Goal: Task Accomplishment & Management: Use online tool/utility

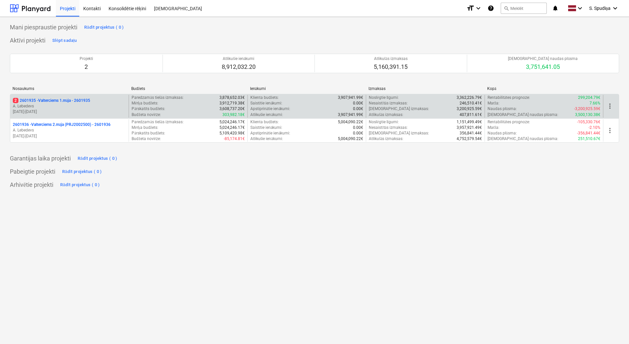
click at [90, 110] on p "[DATE] - [DATE]" at bounding box center [69, 112] width 113 height 6
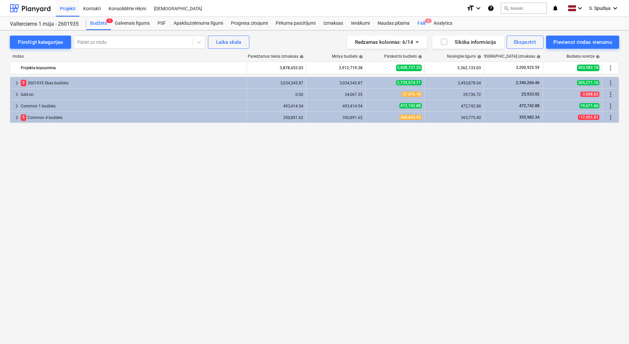
click at [421, 23] on div "Faili 2" at bounding box center [422, 23] width 16 height 13
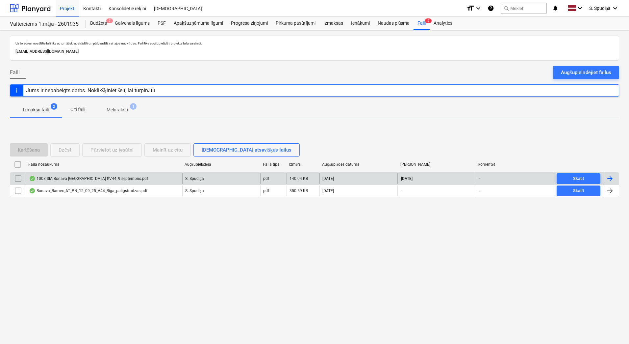
click at [69, 178] on div "1008 SIA Bonava [GEOGRAPHIC_DATA] ĒV44_9.septembris.pdf" at bounding box center [88, 178] width 119 height 5
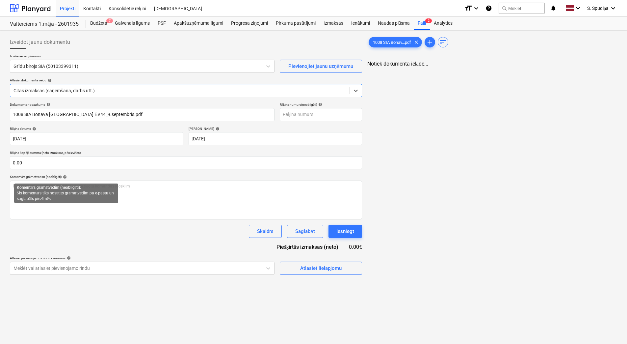
type input "1008 SIA Bonava [GEOGRAPHIC_DATA] ĒV44_9.septembris.pdf"
type input "[DATE]"
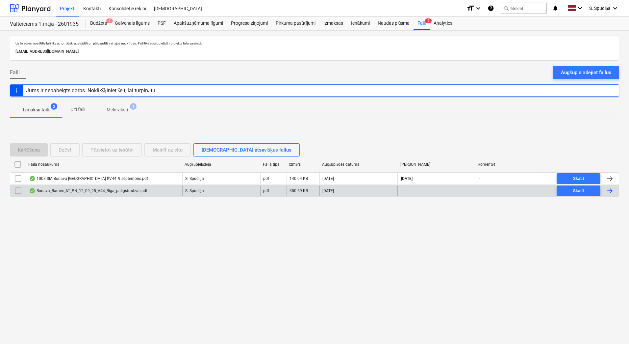
click at [68, 193] on div "Bonava_Ramex_AT_PN_12_09_25_V44_Riga_paligstradzas.pdf" at bounding box center [88, 190] width 118 height 5
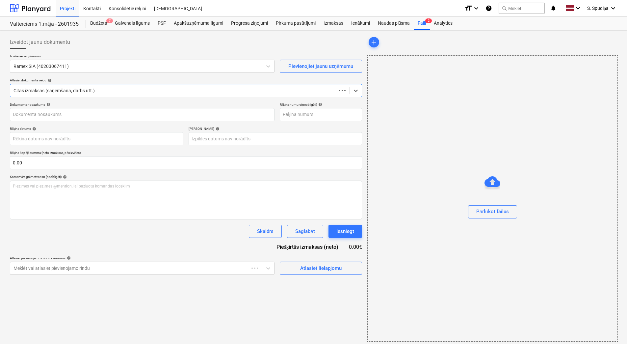
type input "1"
type input "[DATE]"
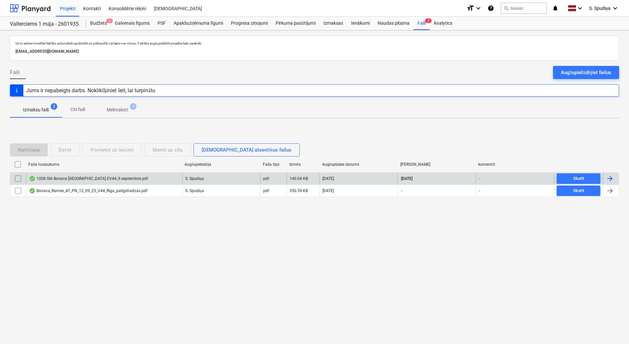
click at [85, 179] on div "1008 SIA Bonava [GEOGRAPHIC_DATA] ĒV44_9.septembris.pdf" at bounding box center [88, 178] width 119 height 5
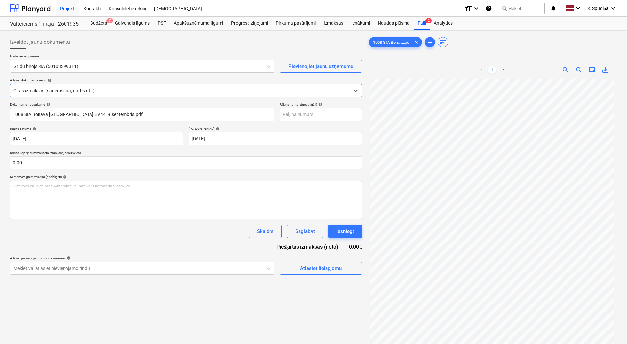
click at [117, 90] on div at bounding box center [179, 90] width 333 height 7
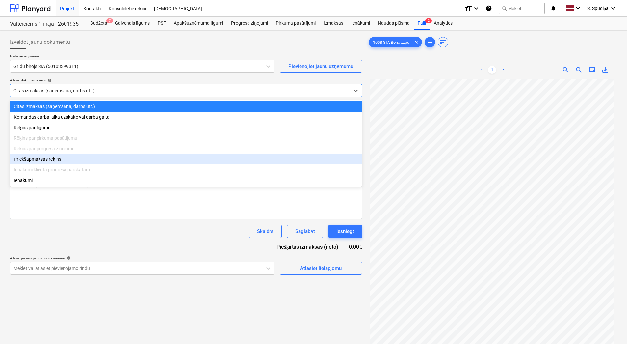
click at [48, 161] on div "Priekšapmaksas rēķins" at bounding box center [186, 159] width 352 height 11
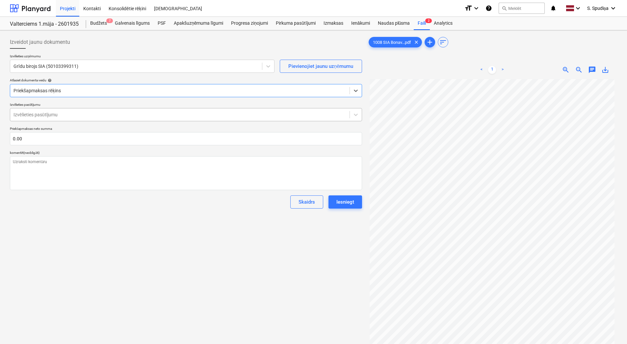
click at [68, 115] on div at bounding box center [179, 114] width 333 height 7
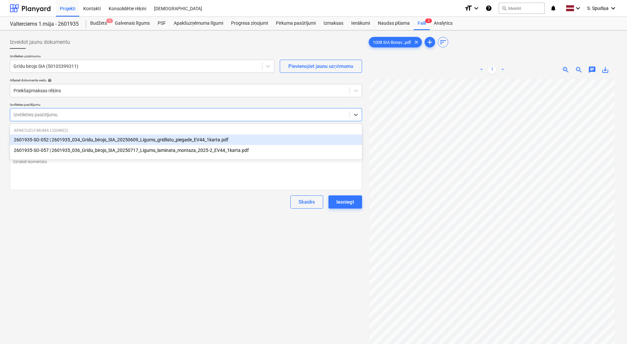
click at [84, 141] on div "2601935-SO-052 | 2601935_034_Gridu_birojs_SIA_20250609_Ligums_gridlistu_piegade…" at bounding box center [186, 139] width 352 height 11
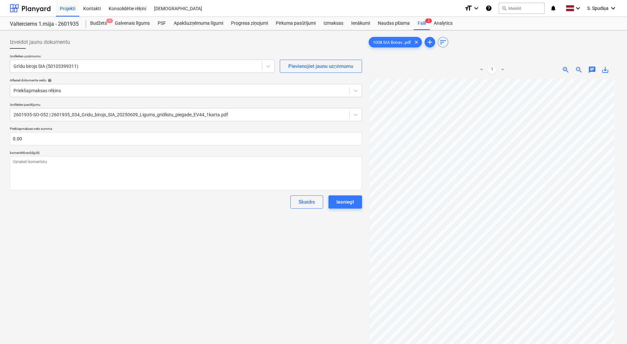
click at [141, 257] on div "Izveidot jaunu dokumentu Izvēlieties uzņēmumu Grīdu birojs SIA (50103399311) Pi…" at bounding box center [185, 220] width 357 height 374
click at [294, 22] on div "Pirkuma pasūtījumi" at bounding box center [296, 23] width 48 height 13
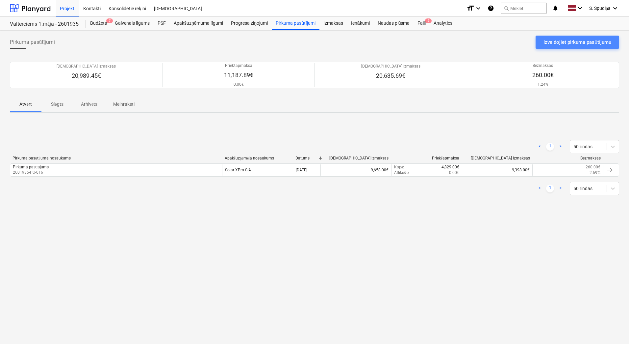
click at [579, 42] on div "Izveidojiet pirkuma pasūtījumu" at bounding box center [578, 42] width 68 height 9
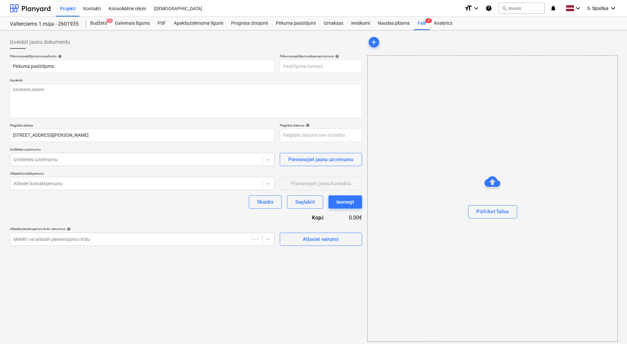
type textarea "x"
type input "2601935-PO-036"
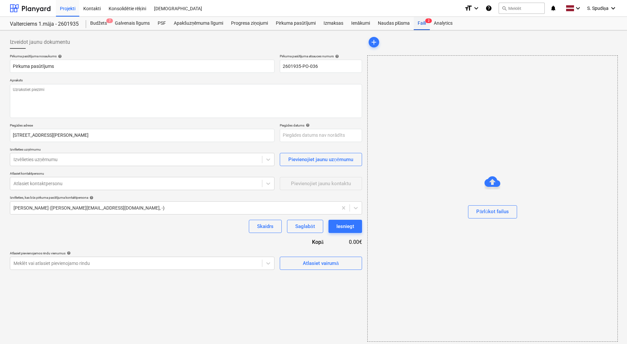
click at [426, 25] on div "Faili 2" at bounding box center [422, 23] width 16 height 13
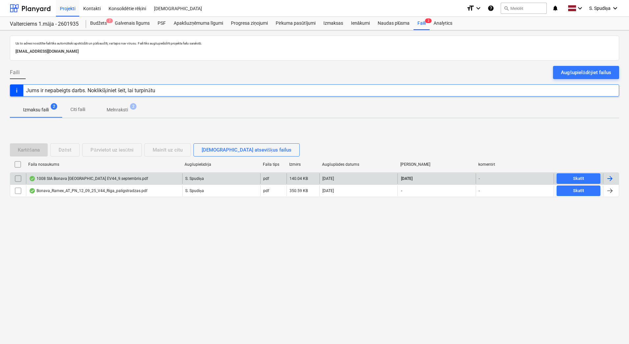
click at [68, 176] on div "1008 SIA Bonava [GEOGRAPHIC_DATA] ĒV44_9.septembris.pdf" at bounding box center [88, 178] width 119 height 5
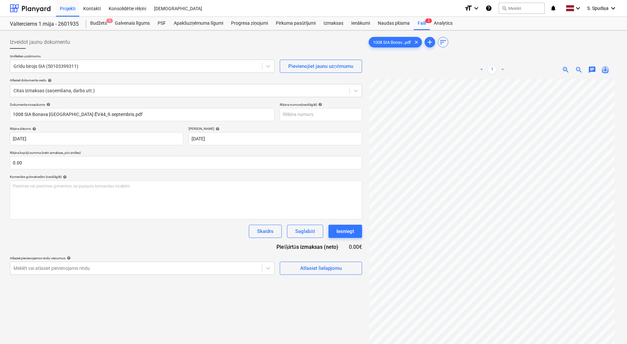
click at [603, 72] on span "save_alt" at bounding box center [605, 70] width 8 height 8
click at [284, 22] on div "Pirkuma pasūtījumi" at bounding box center [296, 23] width 48 height 13
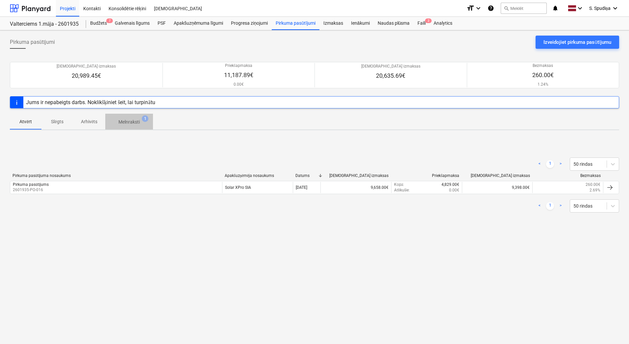
click at [134, 119] on p "Melnraksti" at bounding box center [128, 121] width 21 height 7
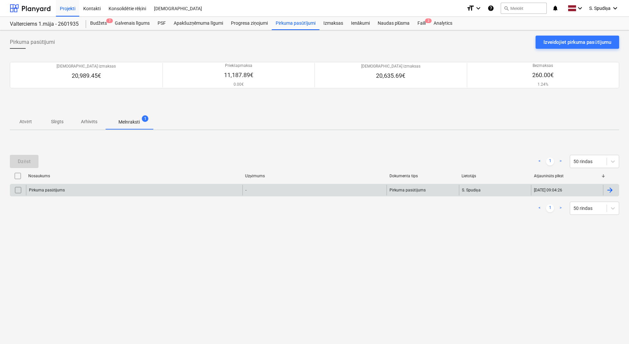
click at [80, 190] on div "Pirkuma pasūtījums" at bounding box center [134, 190] width 217 height 11
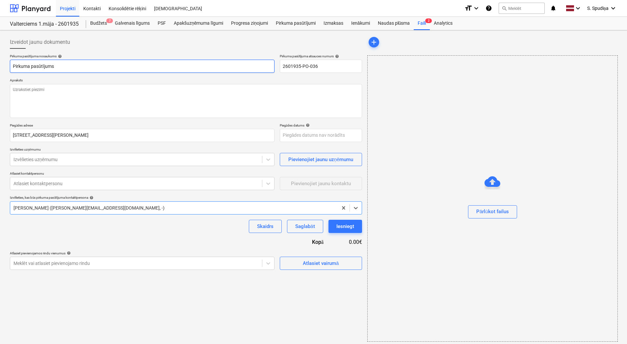
click at [67, 67] on input "Pirkuma pasūtījums" at bounding box center [142, 66] width 265 height 13
type textarea "x"
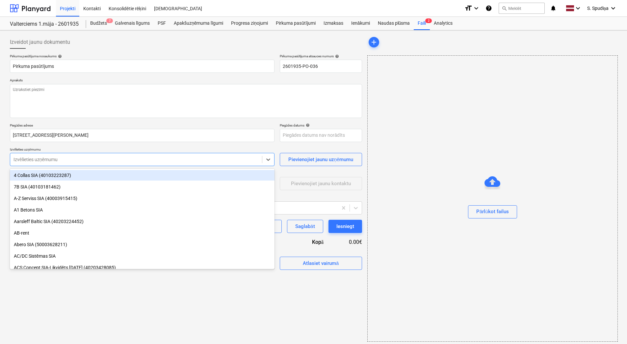
click at [65, 160] on div at bounding box center [135, 159] width 245 height 7
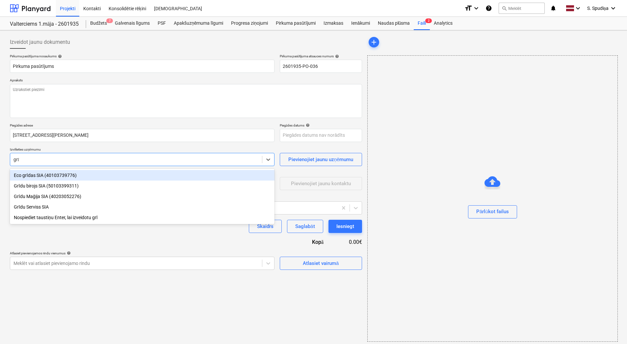
type input "grīd"
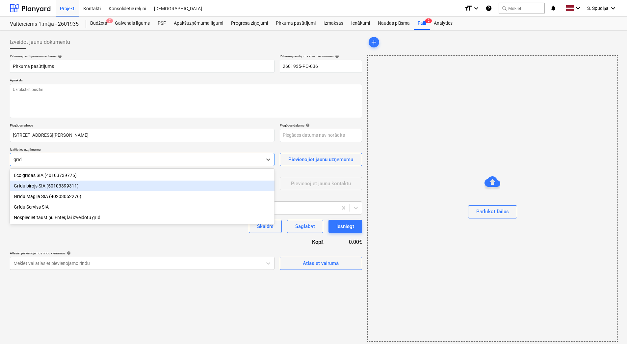
click at [53, 184] on div "Grīdu birojs SIA (50103399311)" at bounding box center [142, 185] width 265 height 11
type textarea "x"
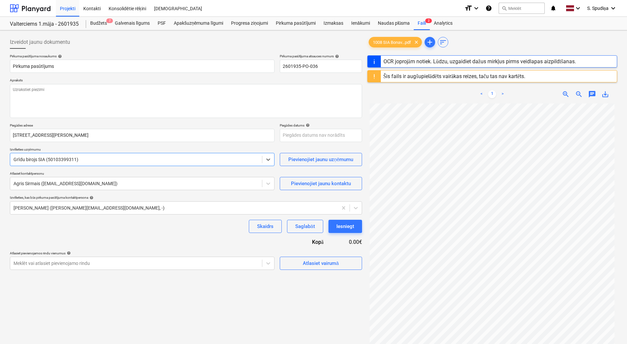
scroll to position [22, 0]
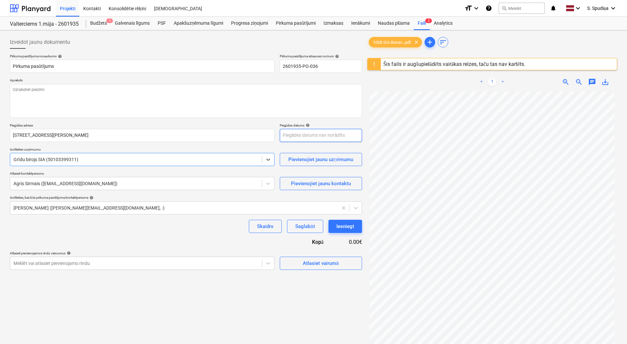
click at [304, 137] on body "Projekti Kontakti Konsolidētie rēķini Iesūtne format_size keyboard_arrow_down h…" at bounding box center [313, 172] width 627 height 344
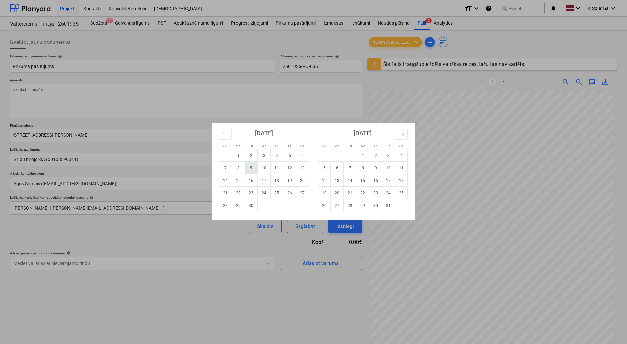
click at [248, 168] on td "9" at bounding box center [251, 168] width 13 height 13
type textarea "x"
type input "[DATE]"
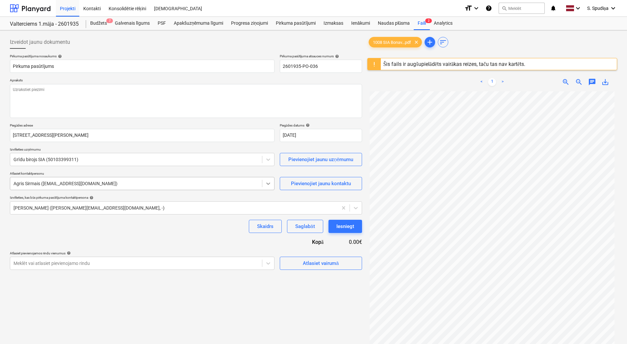
click at [265, 181] on icon at bounding box center [268, 183] width 7 height 7
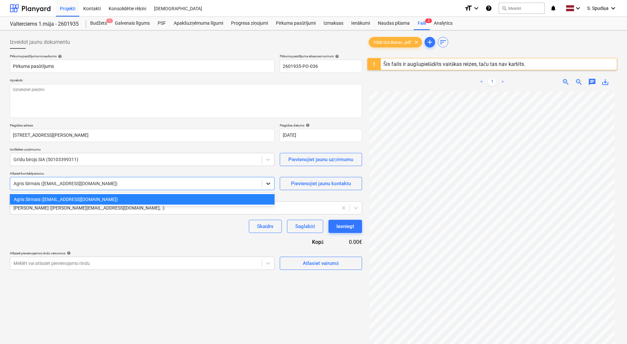
click at [265, 181] on icon at bounding box center [268, 183] width 7 height 7
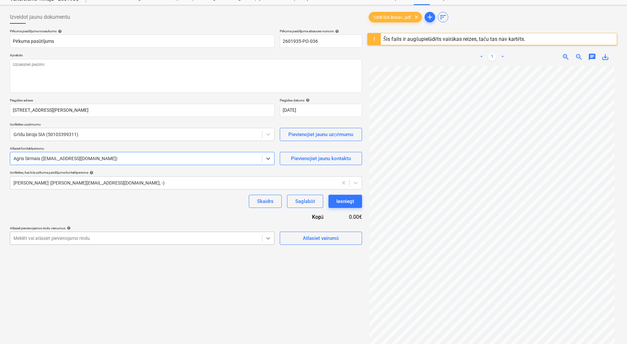
click at [269, 264] on body "Projekti Kontakti Konsolidētie rēķini Iesūtne format_size keyboard_arrow_down h…" at bounding box center [313, 147] width 627 height 344
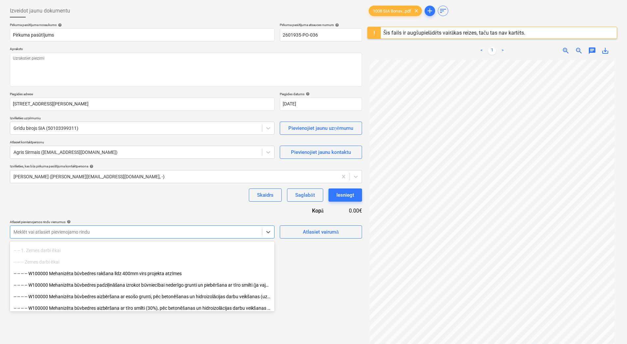
scroll to position [66, 0]
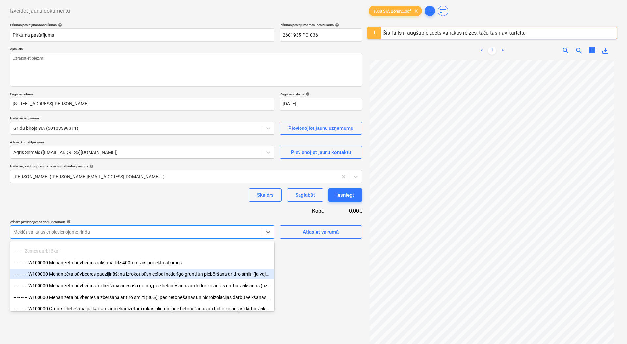
click at [304, 267] on div "Izveidot jaunu dokumentu Pirkuma pasūtījuma nosaukums help Pirkuma pasūtījums P…" at bounding box center [185, 195] width 357 height 386
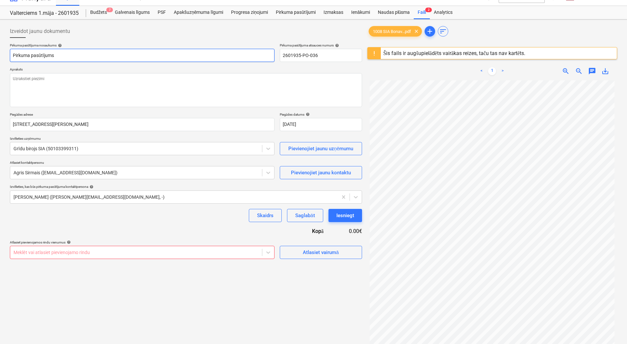
scroll to position [0, 0]
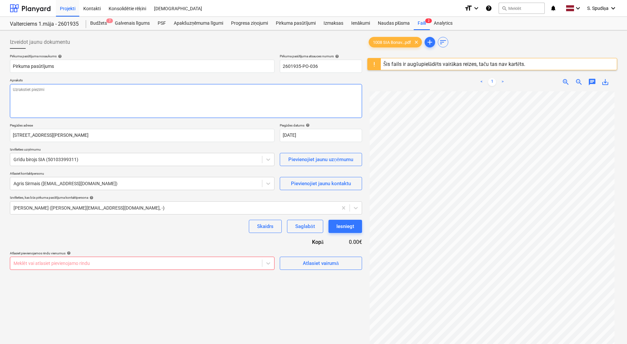
click at [75, 95] on textarea at bounding box center [186, 101] width 352 height 34
click at [417, 42] on span "clear" at bounding box center [416, 42] width 8 height 8
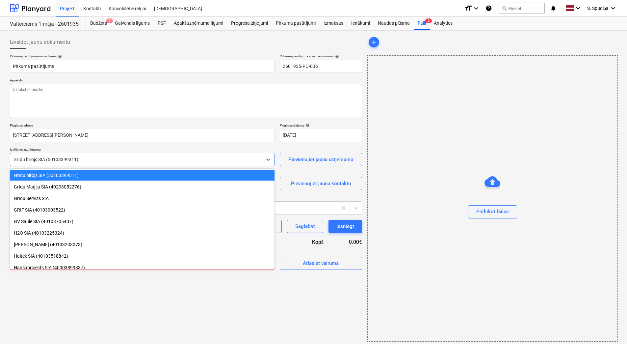
drag, startPoint x: 49, startPoint y: 159, endPoint x: -1, endPoint y: 161, distance: 50.4
click at [0, 161] on html "Projekti Kontakti Konsolidētie rēķini Iesūtne format_size keyboard_arrow_down h…" at bounding box center [313, 172] width 627 height 344
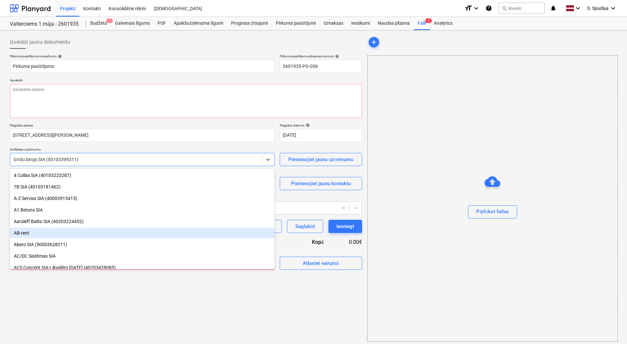
click at [288, 297] on div "Izveidot jaunu dokumentu Pirkuma pasūtījuma nosaukums help Pirkuma pasūtījums P…" at bounding box center [185, 188] width 357 height 311
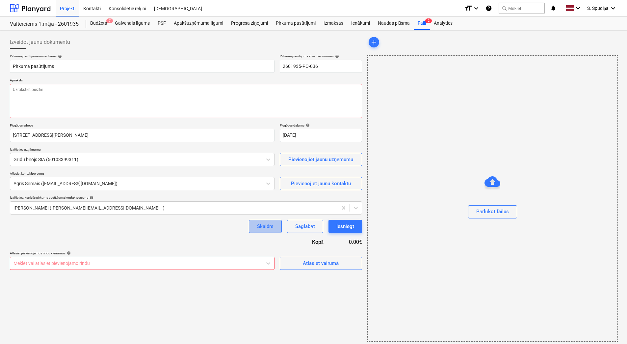
click at [263, 226] on div "Skaidrs" at bounding box center [265, 226] width 16 height 9
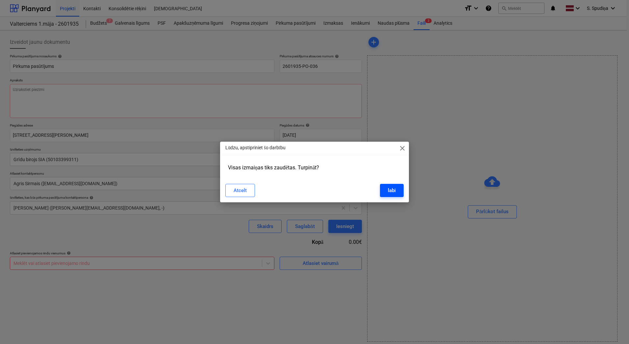
click at [391, 191] on div "labi" at bounding box center [392, 190] width 8 height 9
type textarea "x"
type input "2601935-PO-036"
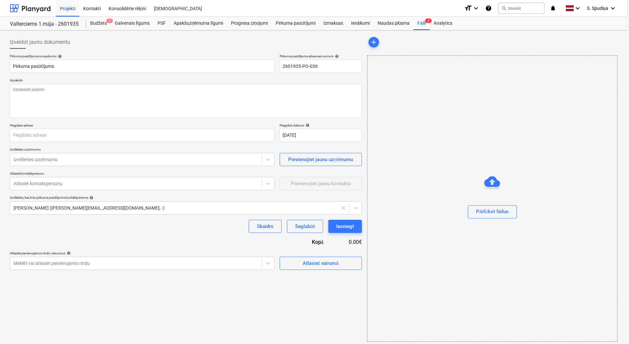
type textarea "x"
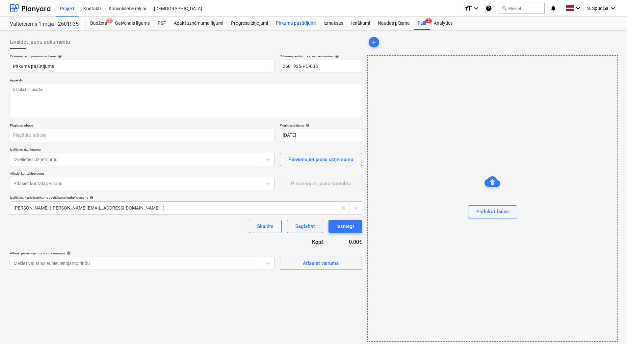
click at [291, 24] on div "Pirkuma pasūtījumi" at bounding box center [296, 23] width 48 height 13
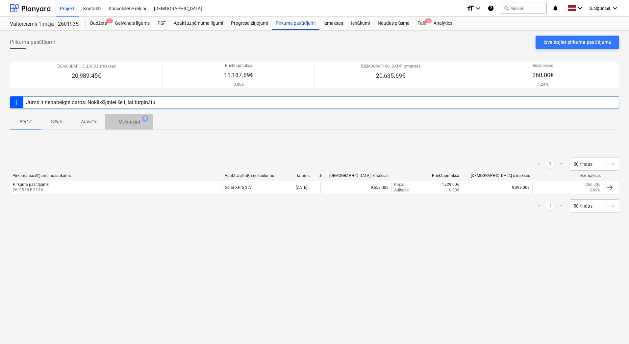
click at [138, 122] on p "Melnraksti" at bounding box center [128, 121] width 21 height 7
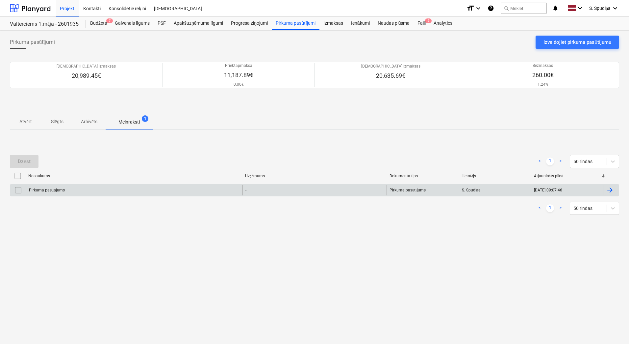
click at [16, 190] on input "checkbox" at bounding box center [18, 190] width 11 height 11
click at [20, 162] on div "Dzēst" at bounding box center [24, 161] width 13 height 9
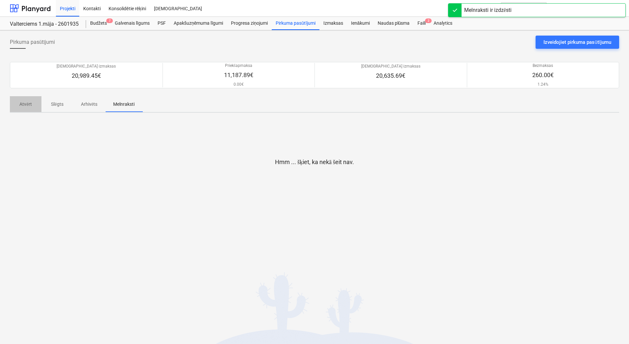
click at [26, 104] on p "Atvērt" at bounding box center [26, 104] width 16 height 7
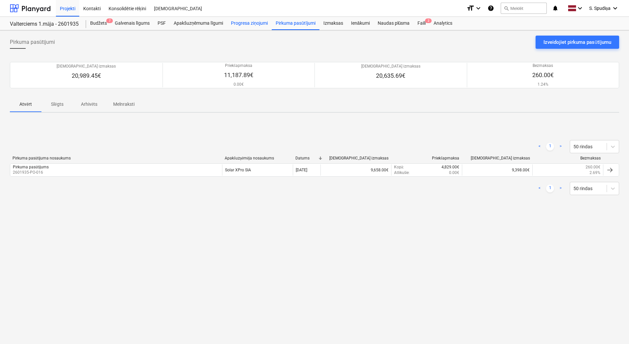
click at [254, 22] on div "Progresa ziņojumi" at bounding box center [249, 23] width 45 height 13
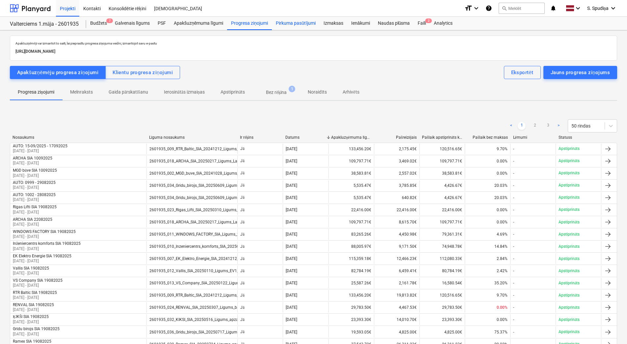
click at [293, 22] on div "Pirkuma pasūtījumi" at bounding box center [296, 23] width 48 height 13
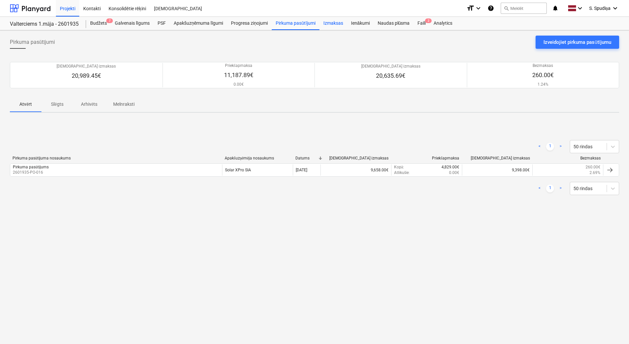
click at [330, 23] on div "Izmaksas" at bounding box center [334, 23] width 28 height 13
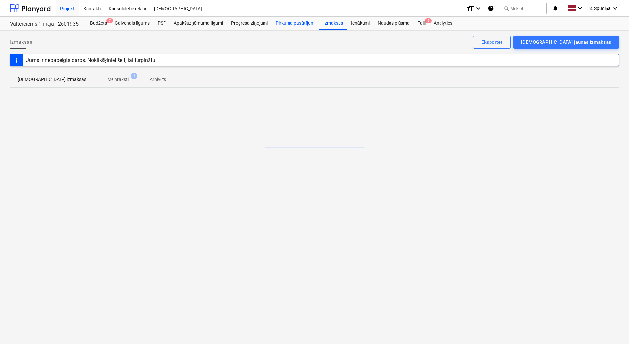
click at [287, 22] on div "Pirkuma pasūtījumi" at bounding box center [296, 23] width 48 height 13
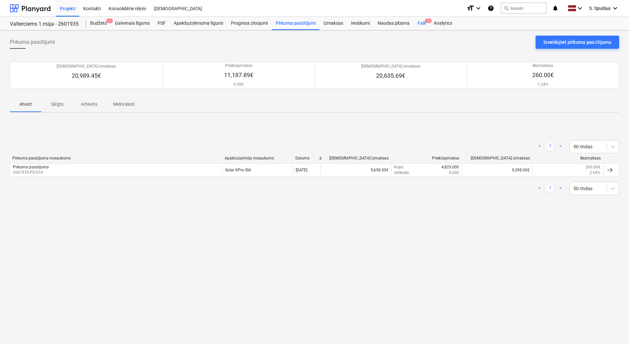
click at [426, 19] on span "2" at bounding box center [428, 20] width 7 height 5
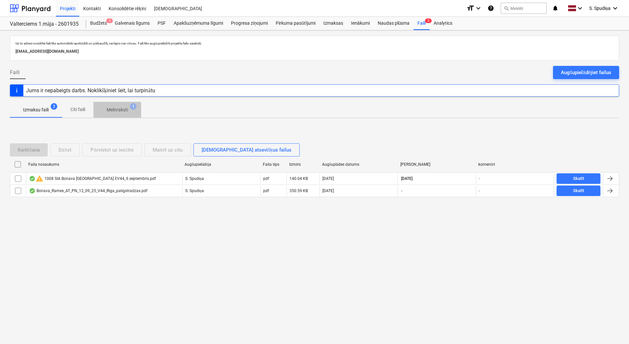
click at [121, 109] on p "Melnraksti" at bounding box center [117, 109] width 21 height 7
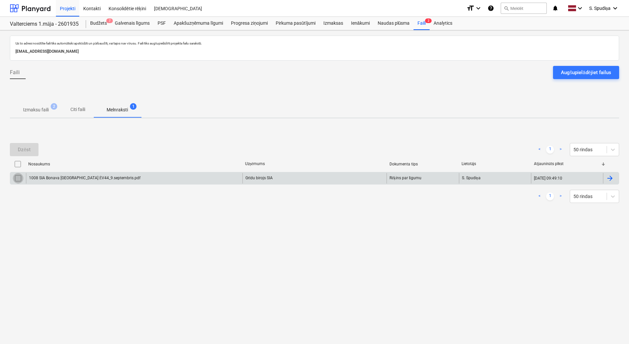
click at [16, 178] on input "checkbox" at bounding box center [18, 178] width 11 height 11
click at [17, 151] on button "Dzēst" at bounding box center [24, 149] width 29 height 13
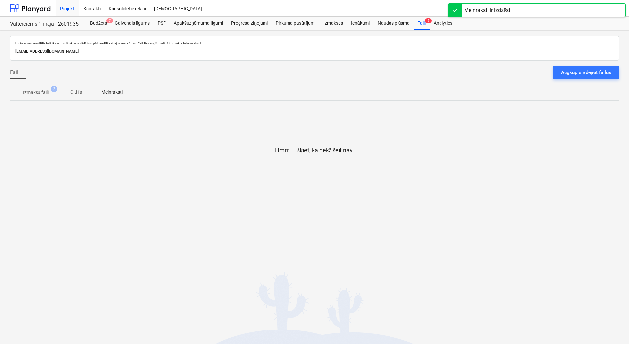
click at [37, 98] on span "Izmaksu faili 2" at bounding box center [36, 92] width 52 height 12
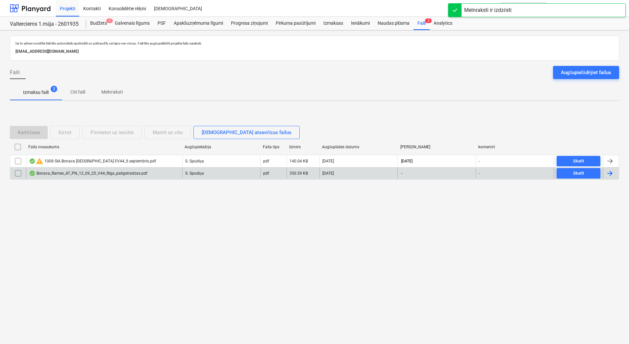
click at [63, 171] on div "Bonava_Ramex_AT_PN_12_09_25_V44_Riga_paligstradzas.pdf" at bounding box center [88, 172] width 118 height 5
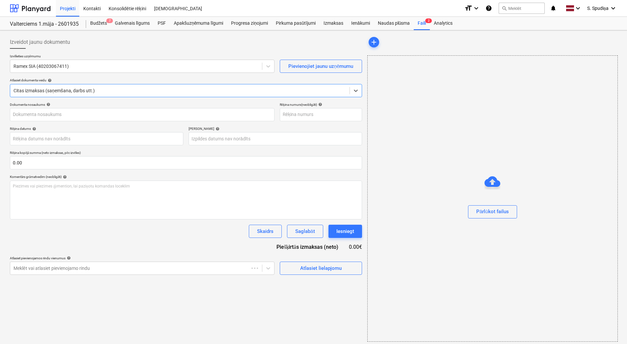
type input "1"
type input "[DATE]"
